Goal: Information Seeking & Learning: Learn about a topic

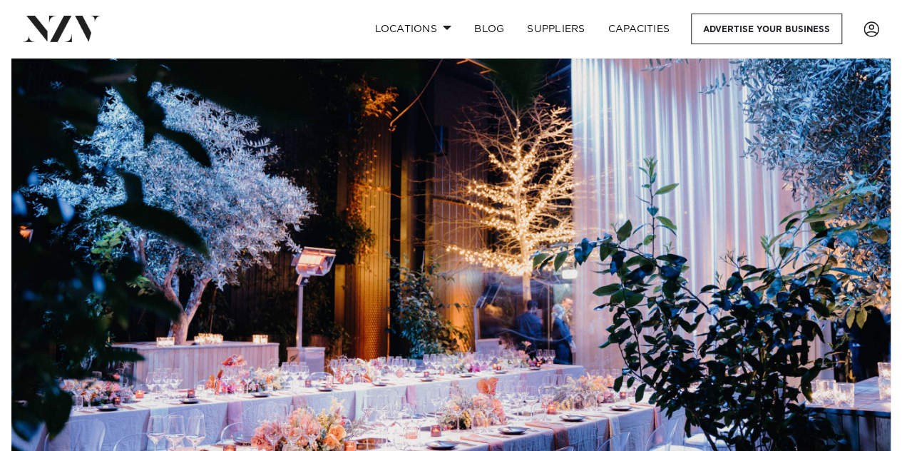
scroll to position [24, 0]
click at [404, 23] on link "Locations" at bounding box center [413, 29] width 100 height 31
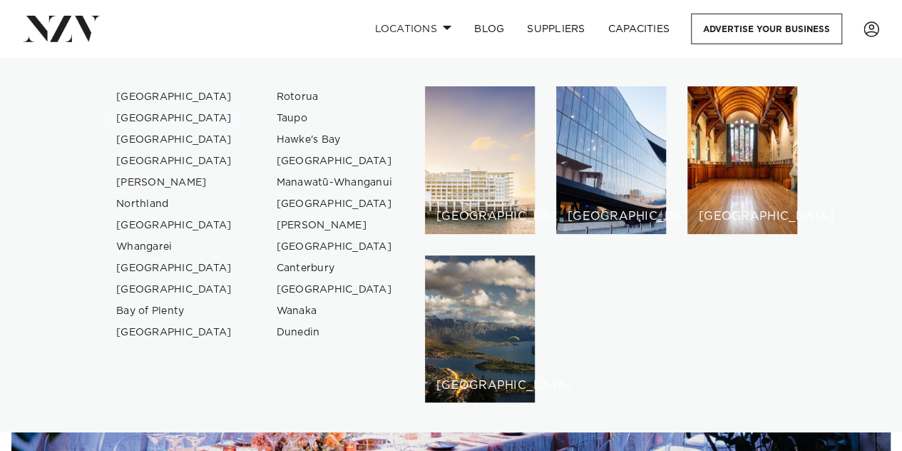
click at [151, 118] on link "[GEOGRAPHIC_DATA]" at bounding box center [174, 118] width 139 height 21
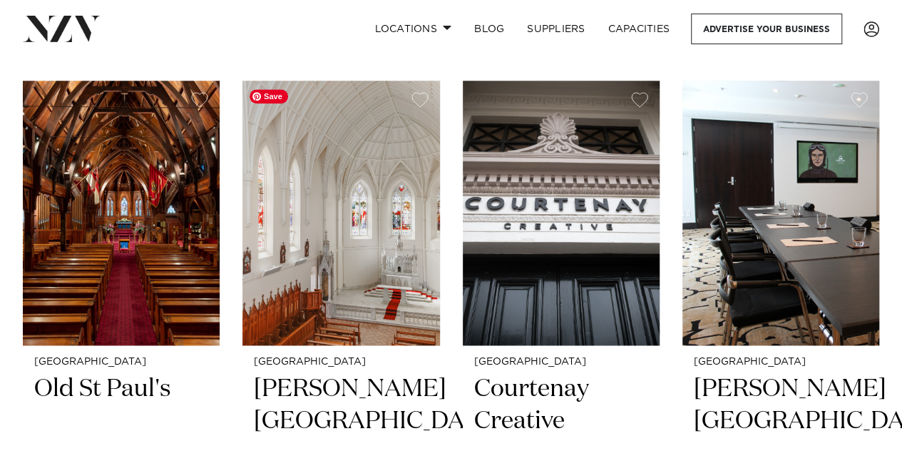
scroll to position [3397, 0]
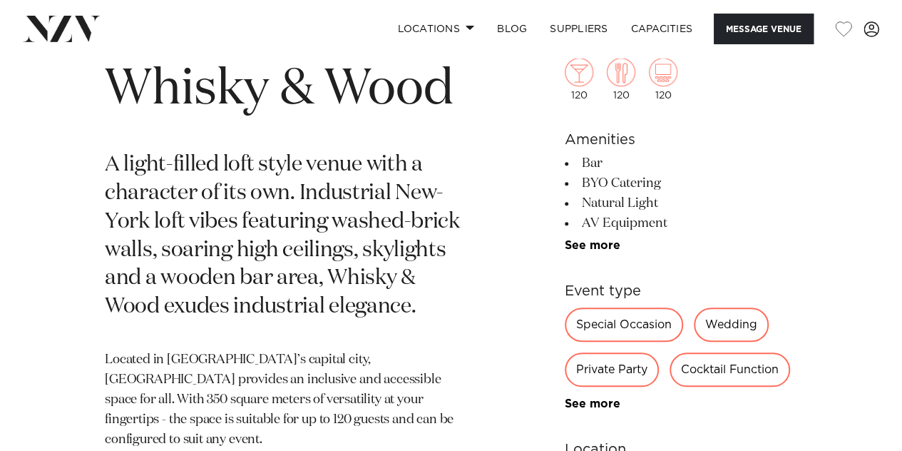
scroll to position [504, 0]
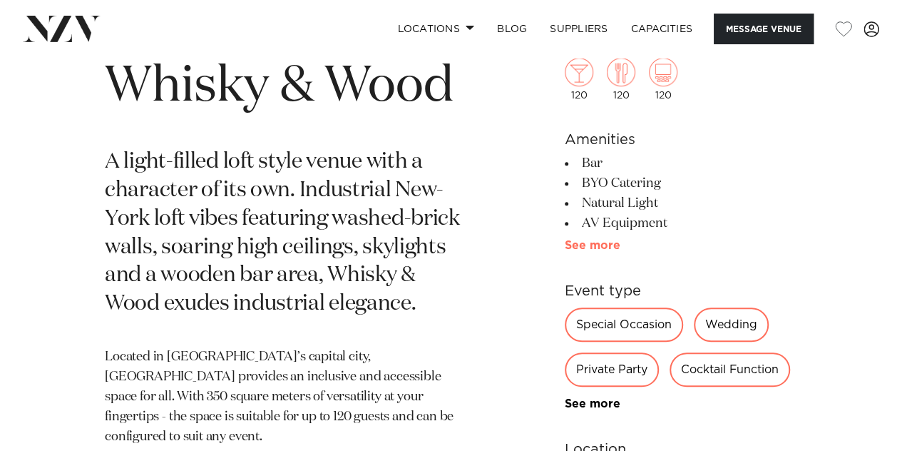
click at [602, 246] on link "See more" at bounding box center [620, 245] width 111 height 11
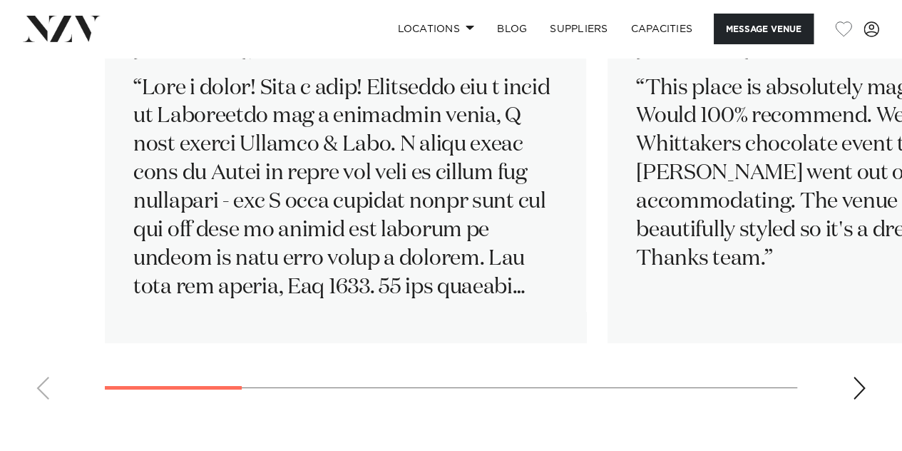
scroll to position [2358, 0]
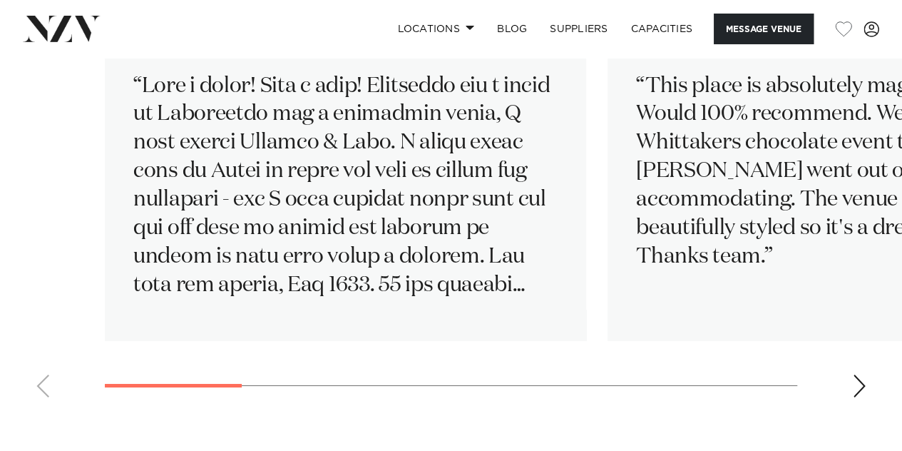
click at [864, 382] on div "Next slide" at bounding box center [859, 385] width 14 height 23
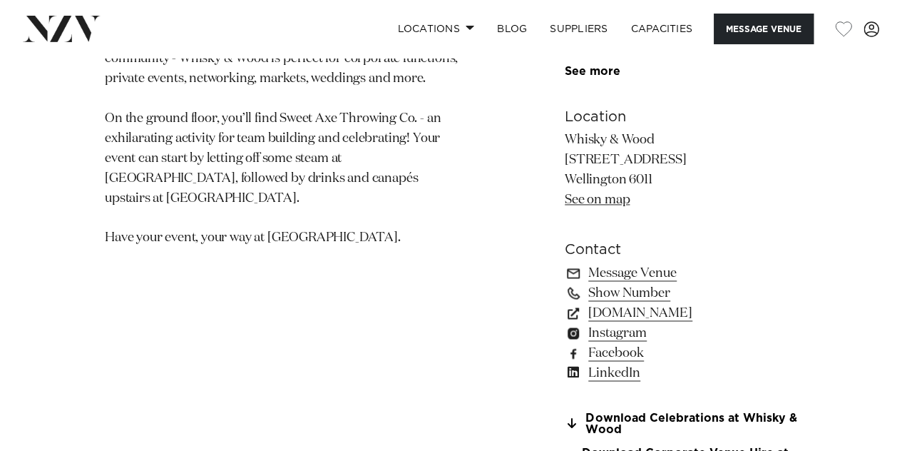
scroll to position [853, 0]
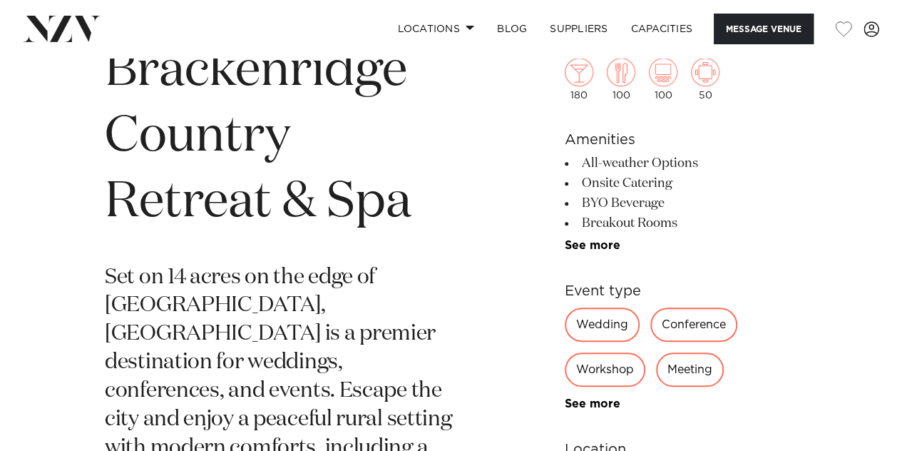
scroll to position [519, 0]
click at [592, 246] on link "See more" at bounding box center [620, 245] width 111 height 11
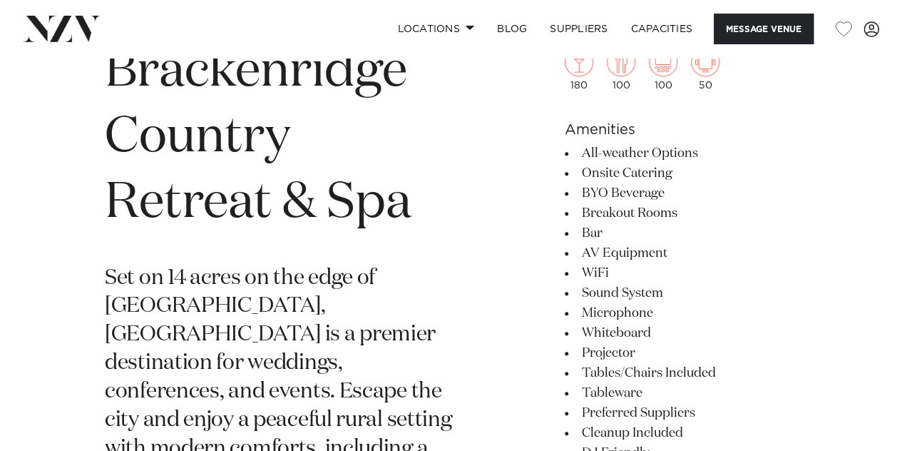
drag, startPoint x: 586, startPoint y: 192, endPoint x: 668, endPoint y: 192, distance: 81.3
click at [668, 192] on li "BYO Beverage" at bounding box center [681, 193] width 233 height 20
drag, startPoint x: 588, startPoint y: 170, endPoint x: 675, endPoint y: 173, distance: 87.1
click at [675, 173] on li "Onsite Catering" at bounding box center [681, 173] width 233 height 20
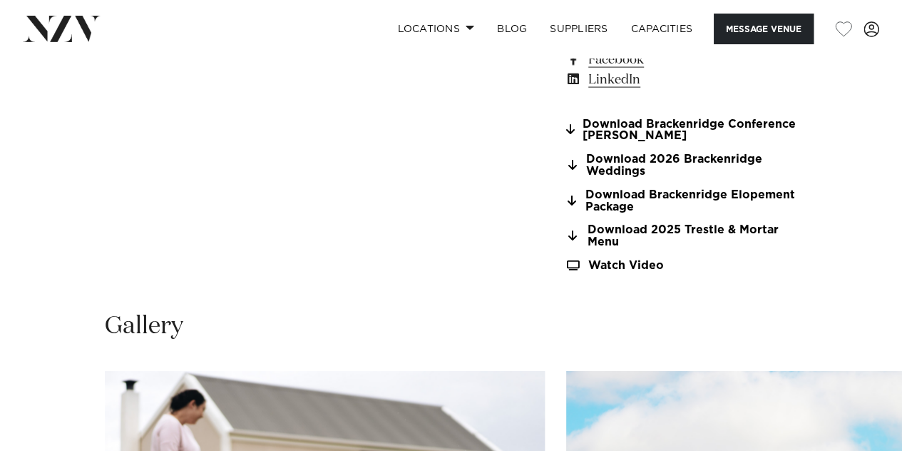
scroll to position [1493, 0]
click at [603, 168] on link "Download 2026 Brackenridge Weddings" at bounding box center [681, 166] width 233 height 24
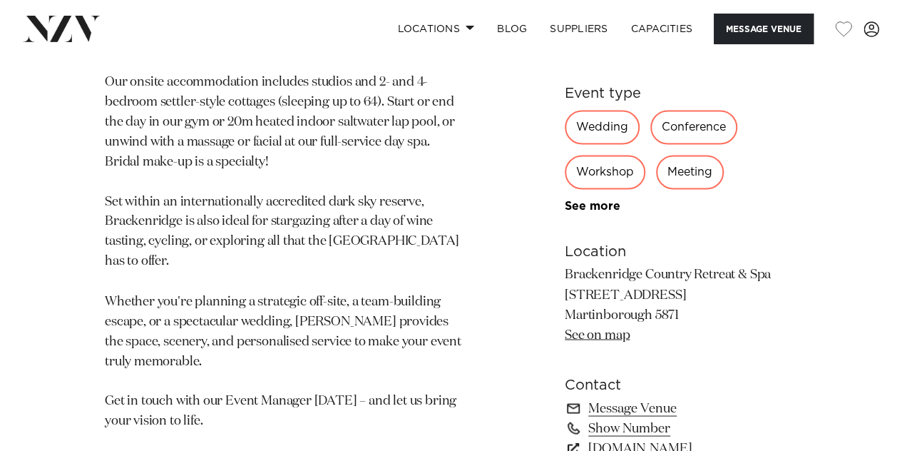
scroll to position [1065, 0]
click at [606, 124] on div "Wedding" at bounding box center [602, 128] width 75 height 34
click at [601, 205] on link "See more" at bounding box center [620, 206] width 111 height 11
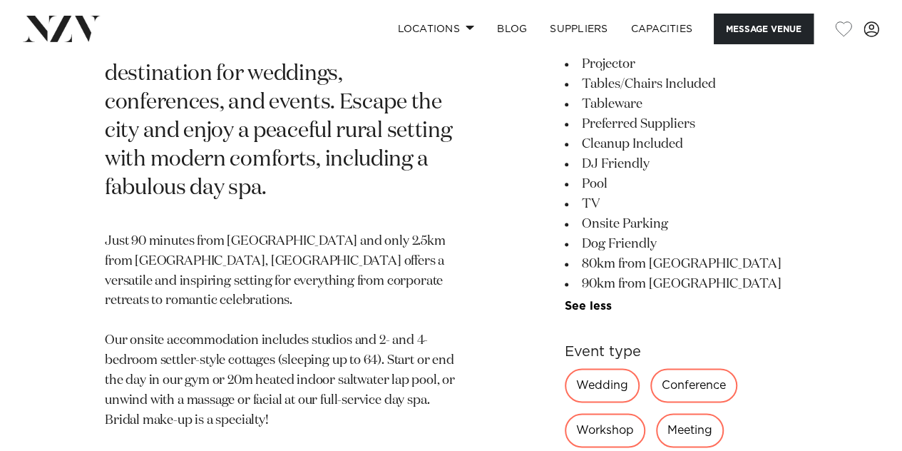
scroll to position [807, 0]
drag, startPoint x: 583, startPoint y: 252, endPoint x: 687, endPoint y: 258, distance: 104.3
click at [687, 258] on ul "All-weather Options Onsite Catering BYO Beverage Breakout Rooms Bar AV Equipmen…" at bounding box center [681, 84] width 233 height 458
click at [699, 195] on li "TV" at bounding box center [681, 205] width 233 height 20
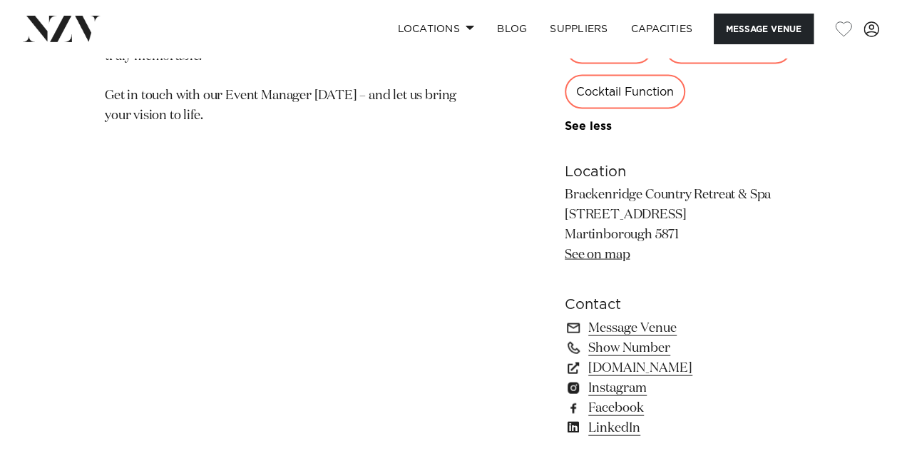
scroll to position [1372, 0]
click at [595, 252] on link "See on map" at bounding box center [597, 253] width 65 height 13
click at [656, 368] on link "www.brackenridge.co.nz" at bounding box center [681, 367] width 233 height 20
